Goal: Task Accomplishment & Management: Complete application form

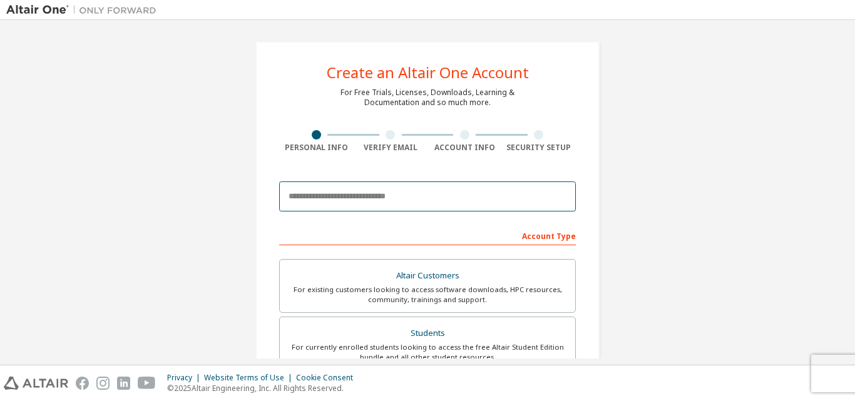
click at [350, 196] on input "email" at bounding box center [427, 197] width 297 height 30
type input "**********"
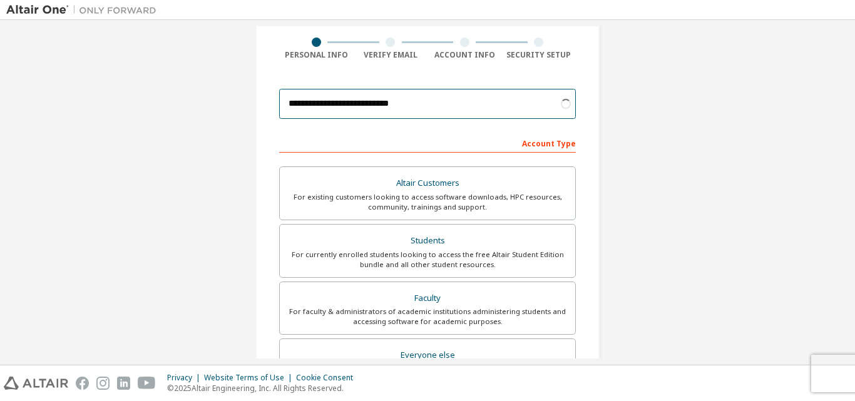
scroll to position [125, 0]
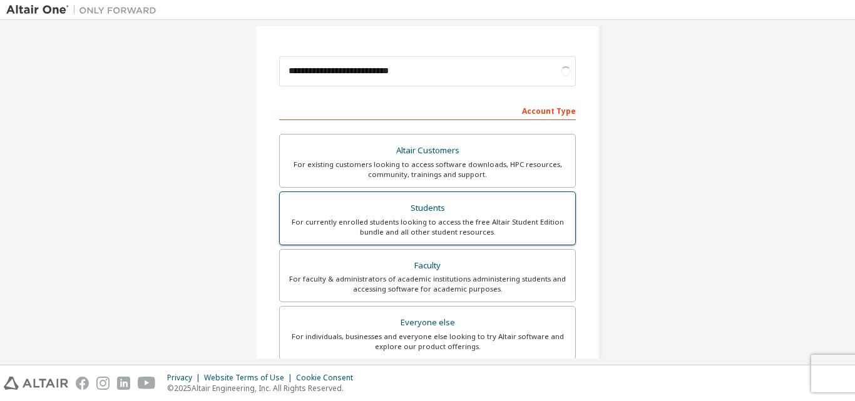
click at [398, 211] on div "Students" at bounding box center [427, 209] width 280 height 18
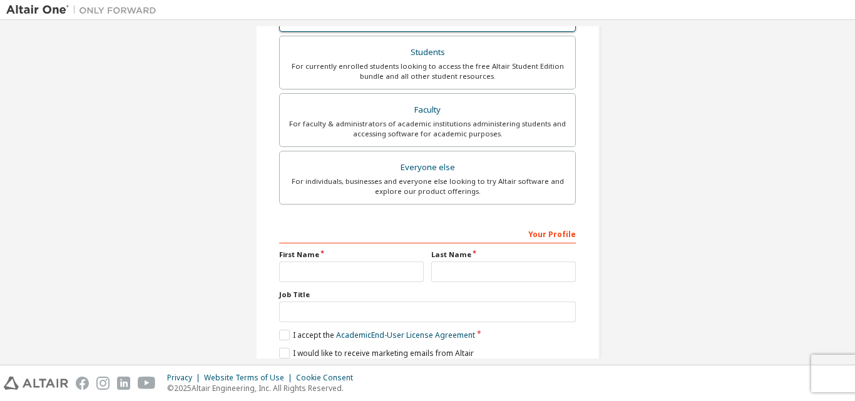
scroll to position [363, 0]
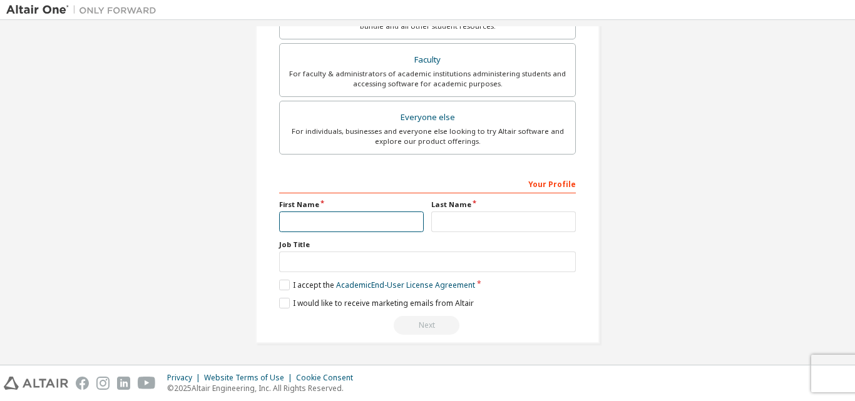
click at [345, 224] on input "text" at bounding box center [351, 222] width 145 height 21
type input "*******"
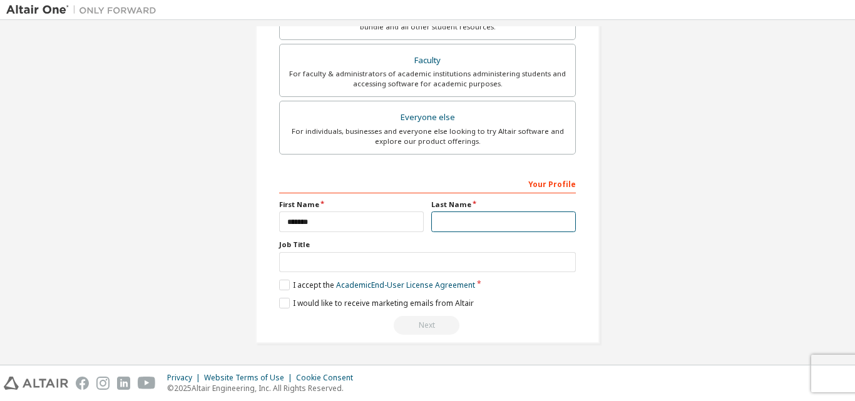
click at [457, 222] on input "text" at bounding box center [503, 222] width 145 height 21
type input "*****"
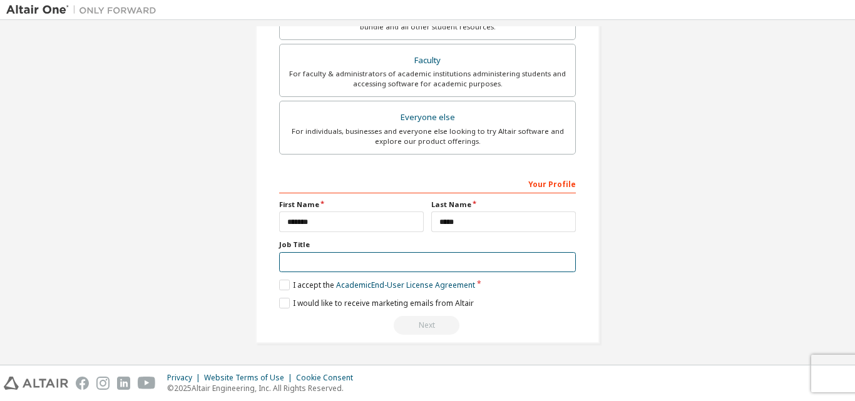
click at [321, 262] on input "text" at bounding box center [427, 262] width 297 height 21
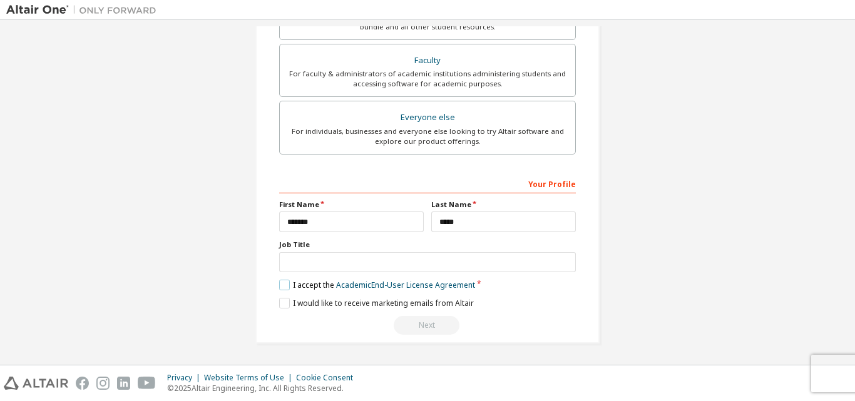
click at [284, 285] on label "I accept the Academic End-User License Agreement" at bounding box center [377, 285] width 196 height 11
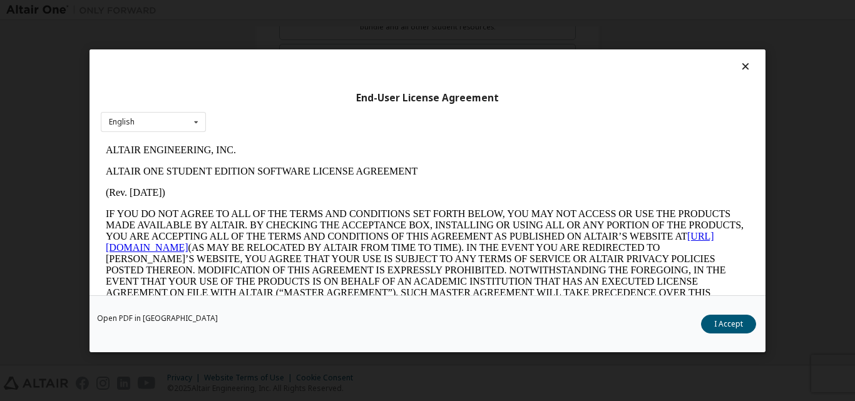
scroll to position [0, 0]
click at [742, 65] on icon at bounding box center [745, 66] width 13 height 11
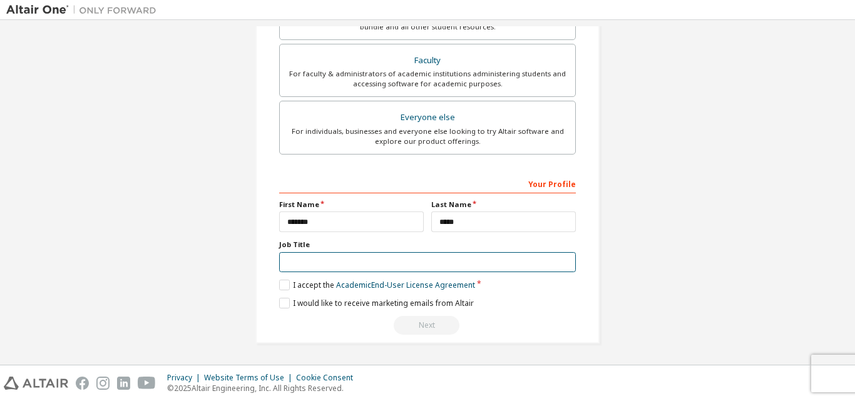
click at [294, 261] on input "text" at bounding box center [427, 262] width 297 height 21
type input "*******"
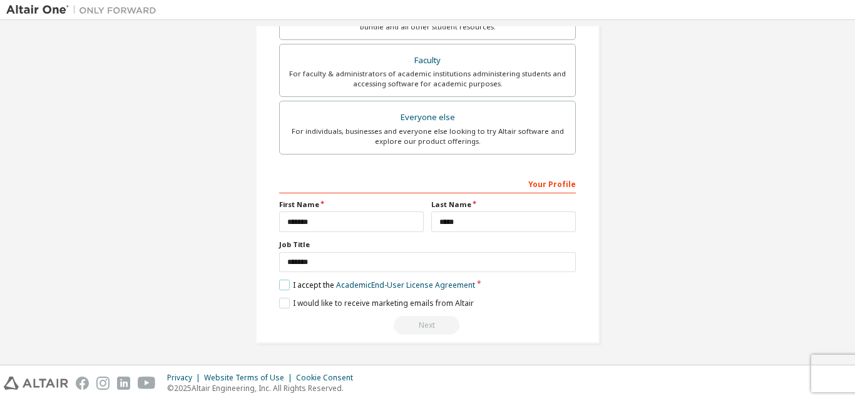
click at [279, 282] on label "I accept the Academic End-User License Agreement" at bounding box center [377, 285] width 196 height 11
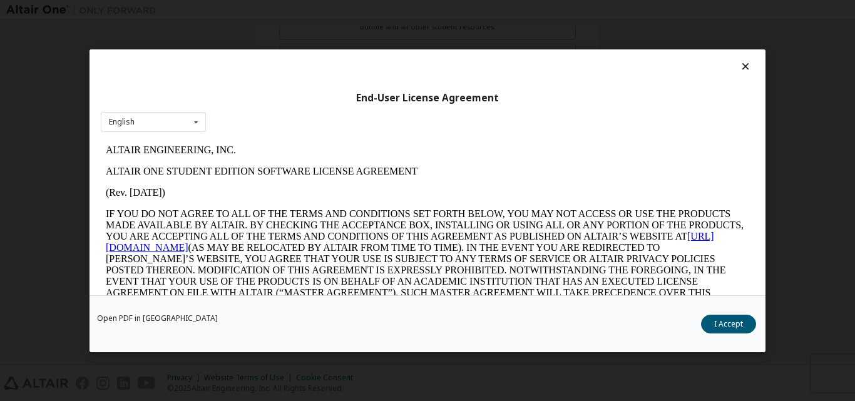
click at [734, 319] on button "I Accept" at bounding box center [728, 323] width 55 height 19
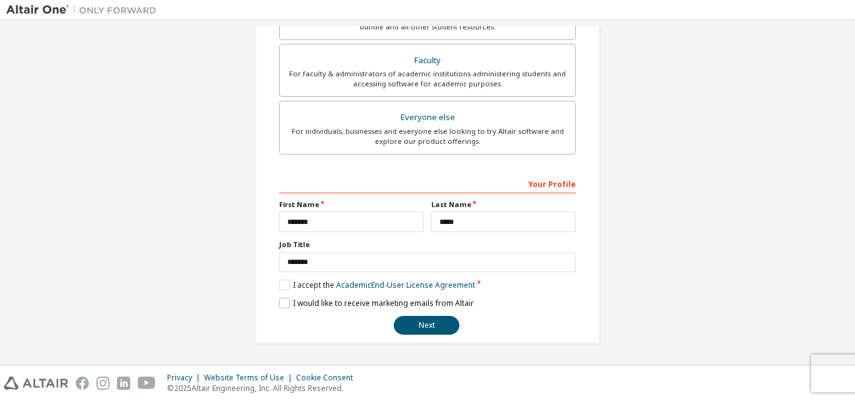
click at [280, 302] on label "I would like to receive marketing emails from Altair" at bounding box center [376, 303] width 195 height 11
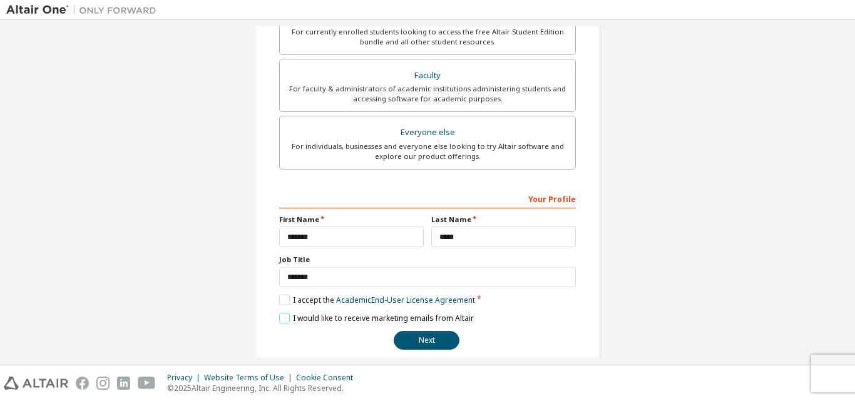
scroll to position [331, 0]
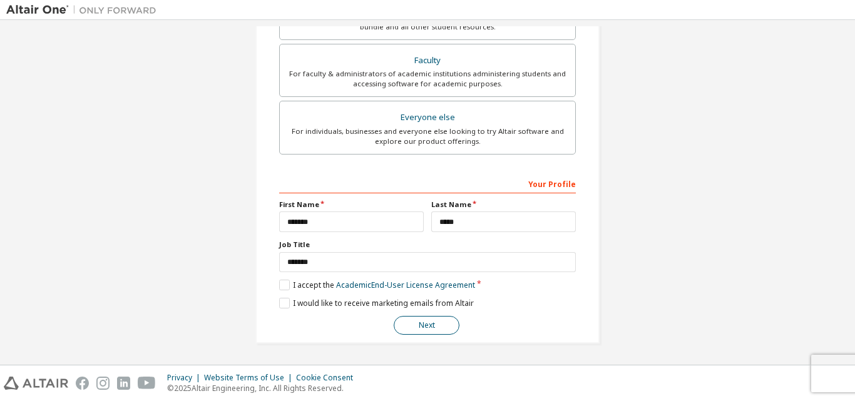
click at [413, 323] on button "Next" at bounding box center [427, 325] width 66 height 19
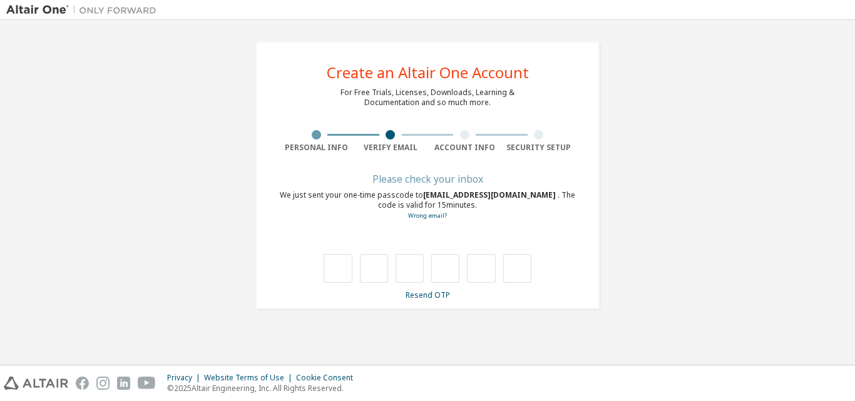
scroll to position [0, 0]
type input "*"
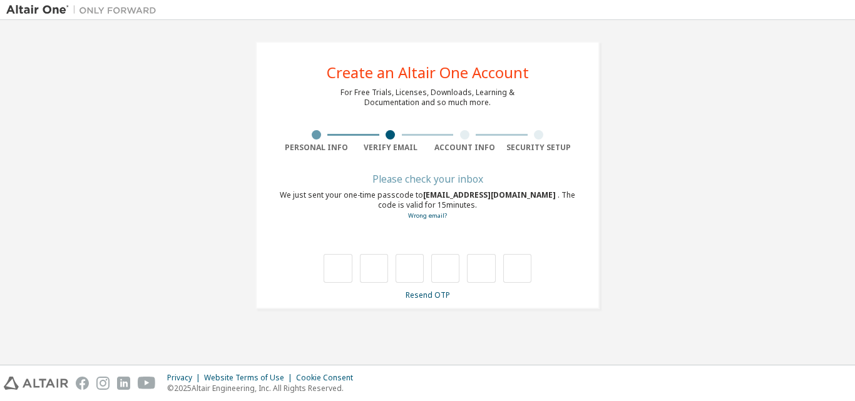
type input "*"
